Goal: Transaction & Acquisition: Book appointment/travel/reservation

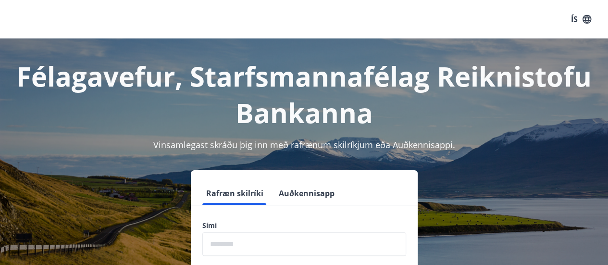
click at [252, 239] on input "phone" at bounding box center [304, 244] width 204 height 24
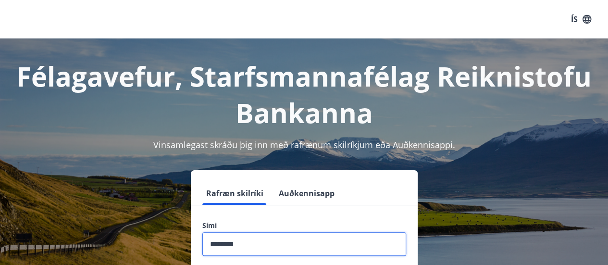
type input "********"
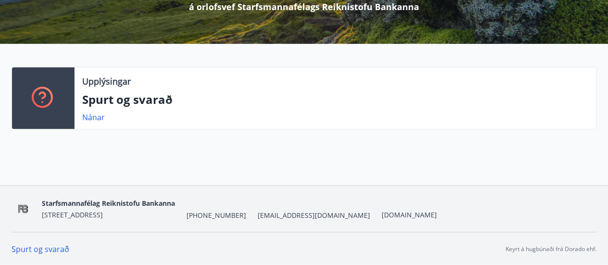
scroll to position [15, 0]
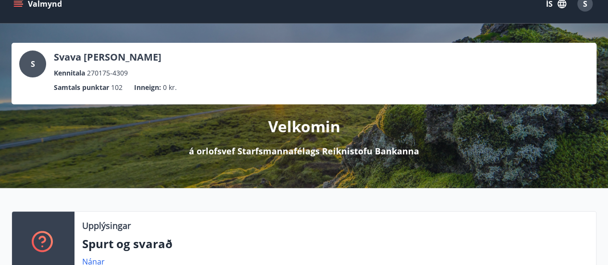
click at [28, 1] on button "Valmynd" at bounding box center [39, 3] width 54 height 17
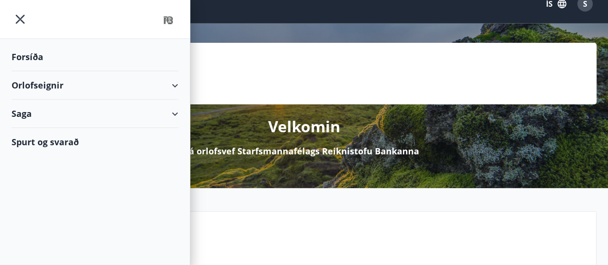
click at [36, 83] on div "Orlofseignir" at bounding box center [95, 85] width 167 height 28
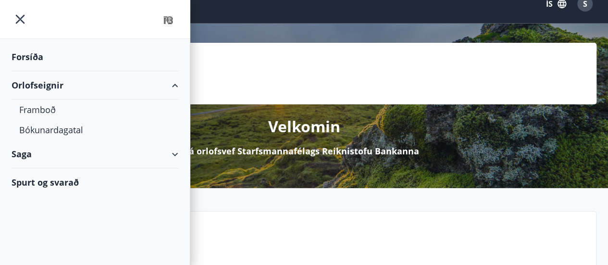
click at [32, 52] on div "Forsíða" at bounding box center [95, 57] width 167 height 28
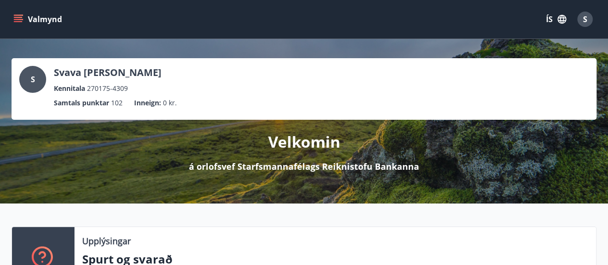
click at [18, 15] on icon "menu" at bounding box center [19, 15] width 11 height 1
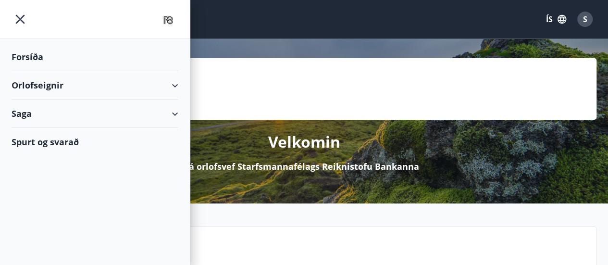
click at [50, 85] on div "Orlofseignir" at bounding box center [95, 85] width 167 height 28
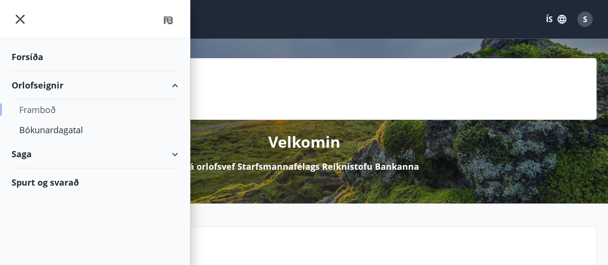
click at [41, 110] on div "Framboð" at bounding box center [94, 110] width 151 height 20
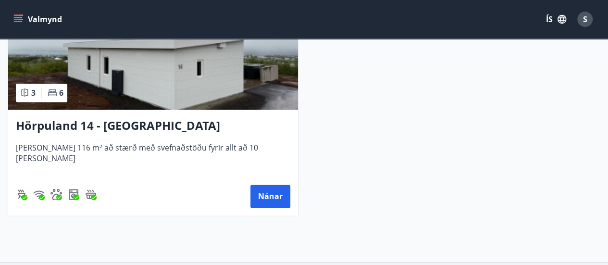
scroll to position [529, 0]
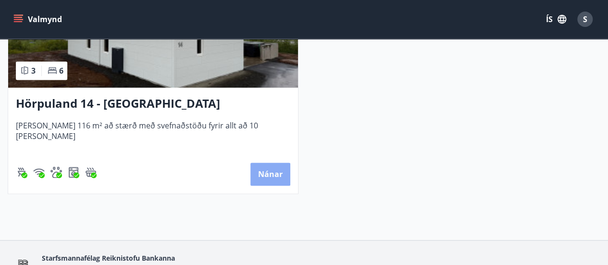
click at [267, 176] on button "Nánar" at bounding box center [271, 174] width 40 height 23
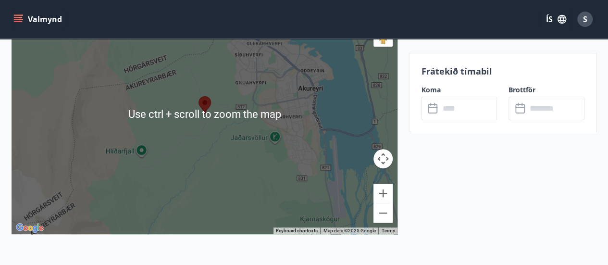
scroll to position [1977, 0]
